Goal: Download file/media

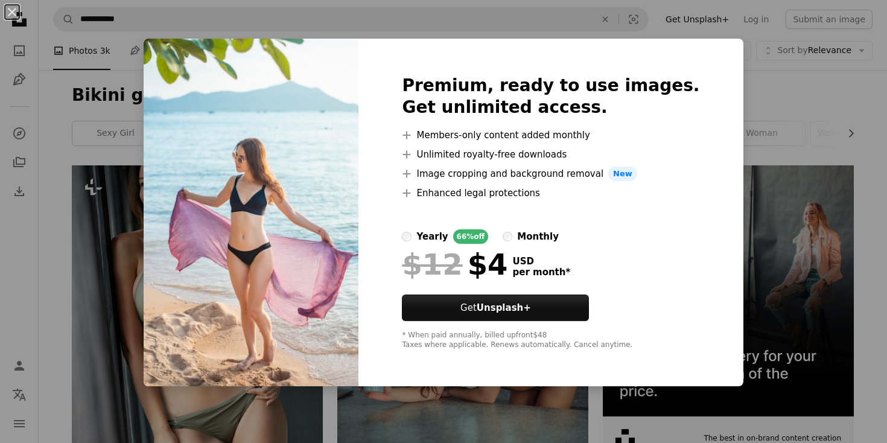
scroll to position [6767, 0]
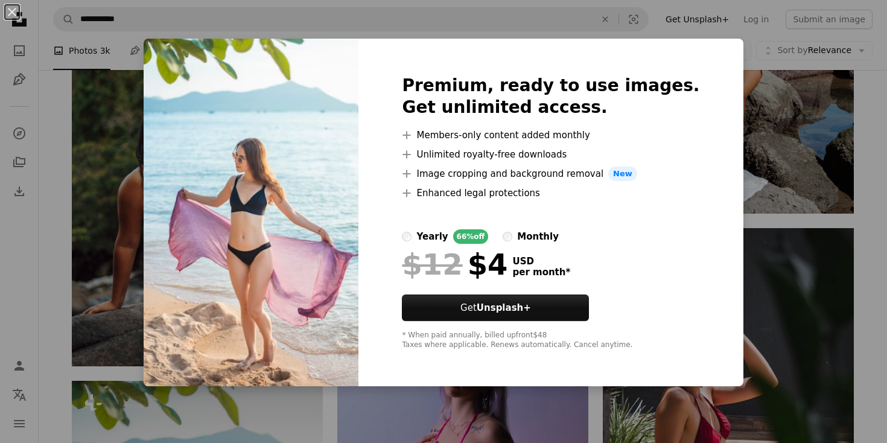
click at [133, 207] on div "An X shape Premium, ready to use images. Get unlimited access. A plus sign Memb…" at bounding box center [443, 221] width 887 height 443
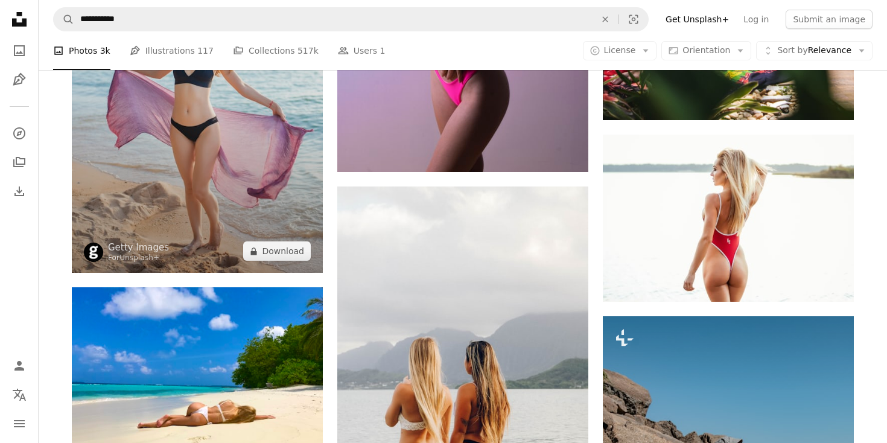
scroll to position [7248, 0]
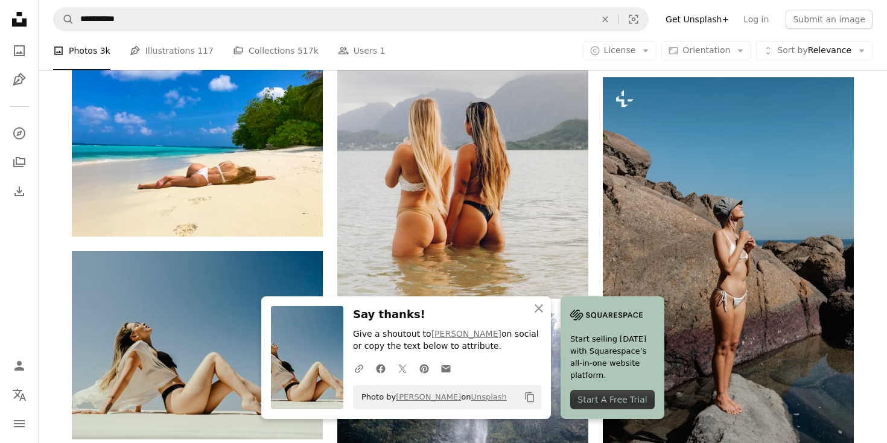
scroll to position [7488, 0]
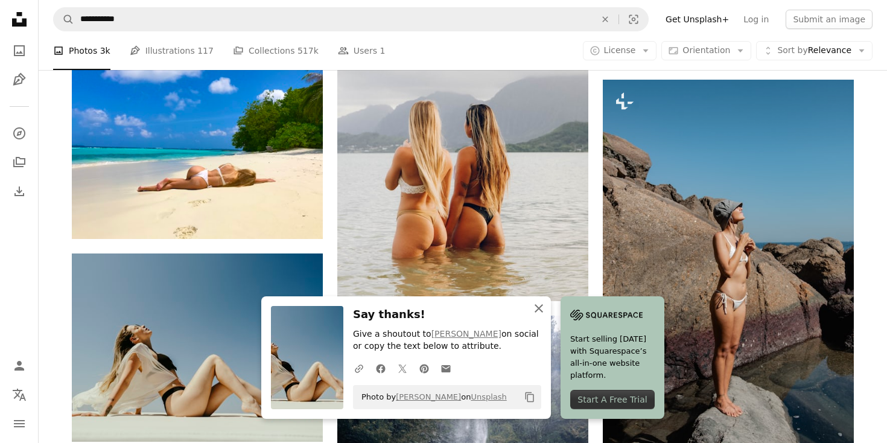
click at [543, 307] on icon "button" at bounding box center [539, 308] width 8 height 8
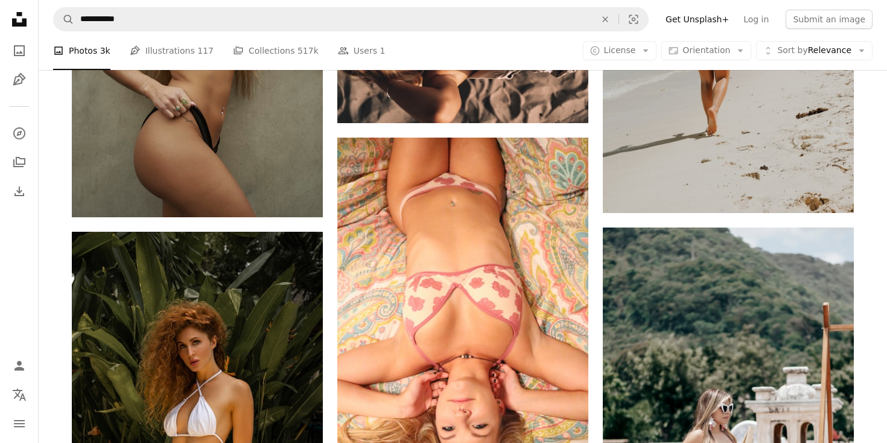
scroll to position [10014, 0]
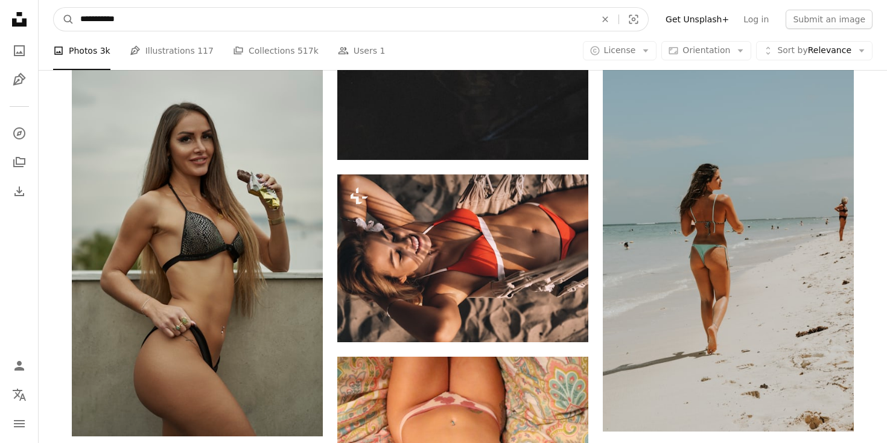
click at [156, 20] on input "**********" at bounding box center [333, 19] width 518 height 23
type input "**********"
click button "A magnifying glass" at bounding box center [64, 19] width 21 height 23
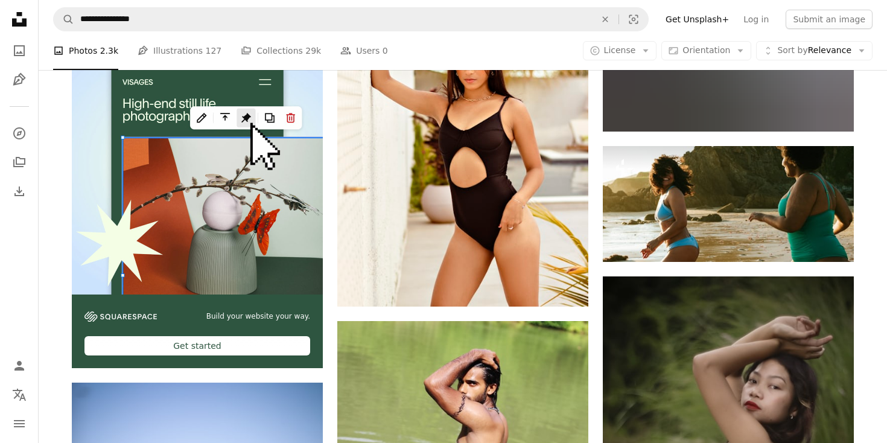
scroll to position [3102, 0]
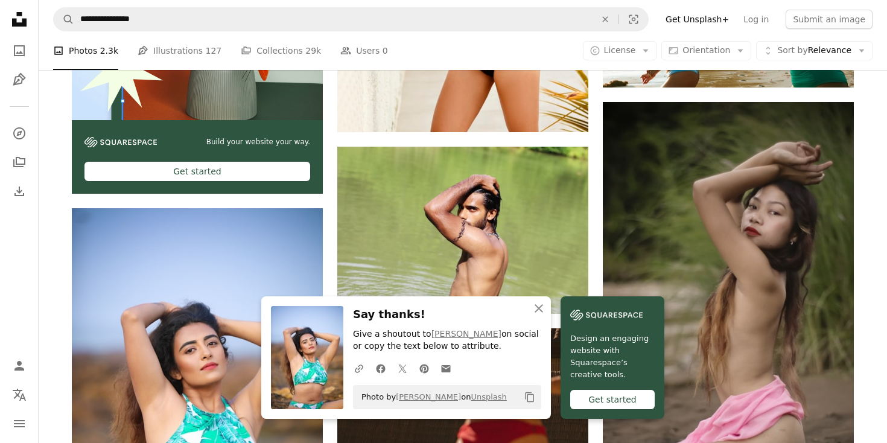
scroll to position [3269, 0]
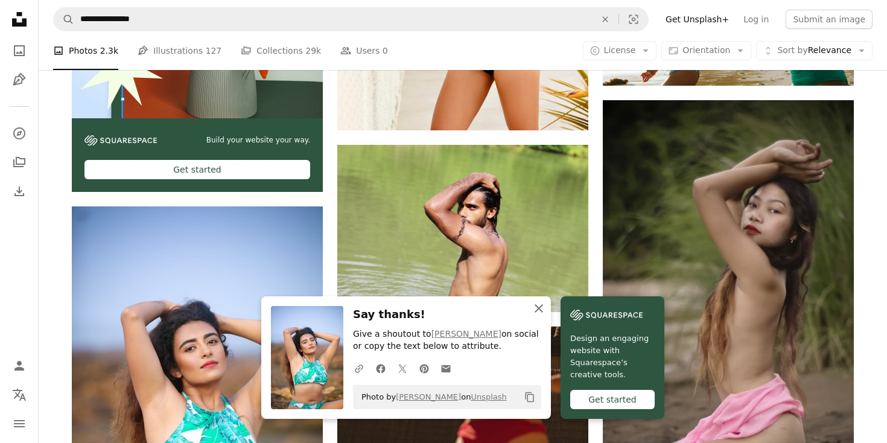
click at [546, 310] on icon "An X shape" at bounding box center [539, 308] width 14 height 14
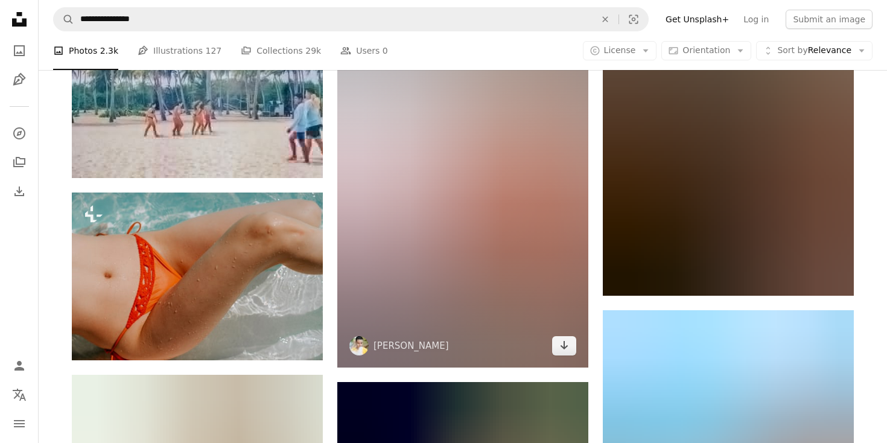
scroll to position [8341, 0]
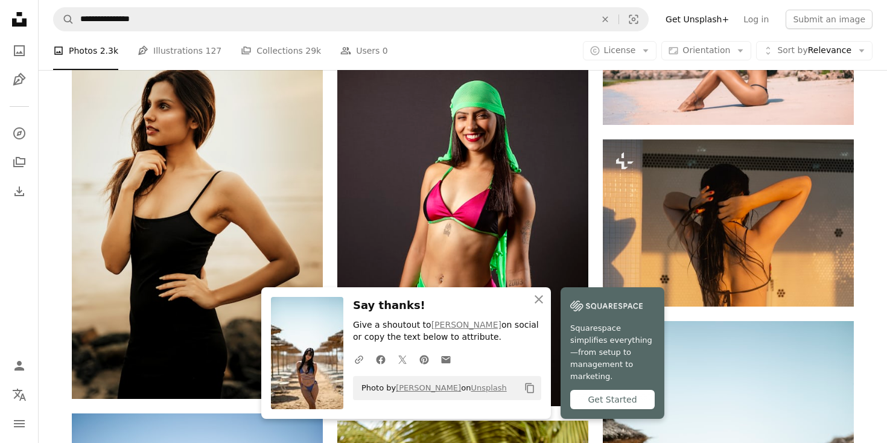
scroll to position [8701, 0]
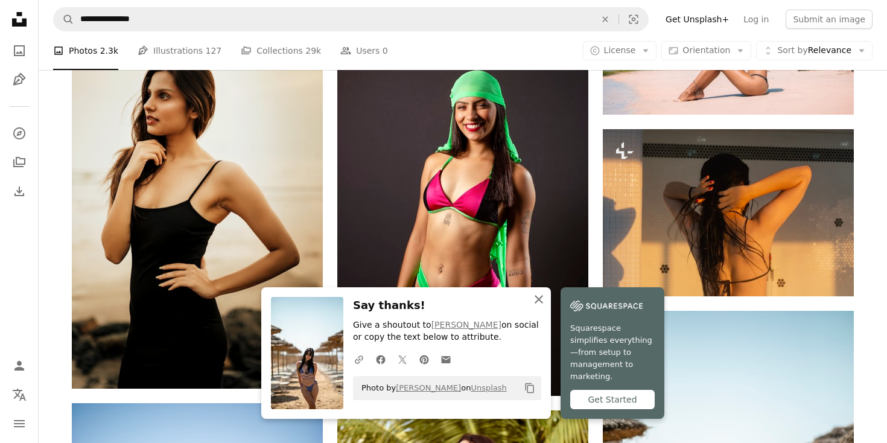
click at [546, 307] on icon "An X shape" at bounding box center [539, 299] width 14 height 14
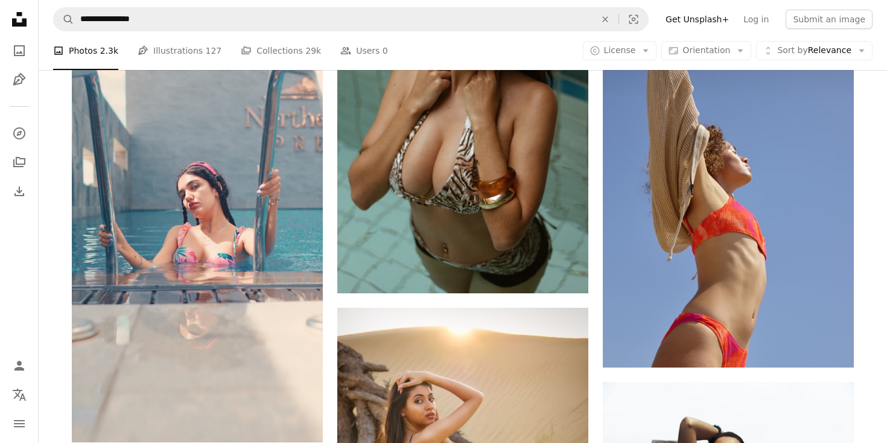
scroll to position [11593, 0]
